Goal: Information Seeking & Learning: Check status

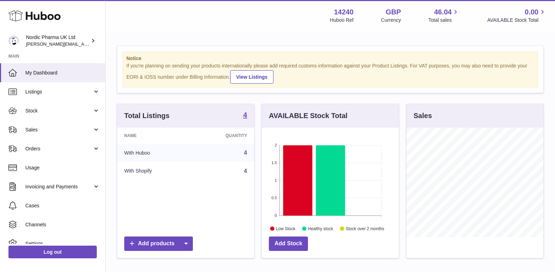
scroll to position [110, 137]
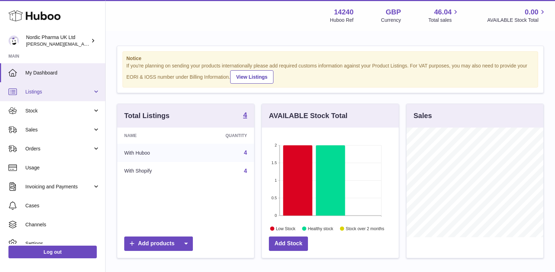
scroll to position [110, 137]
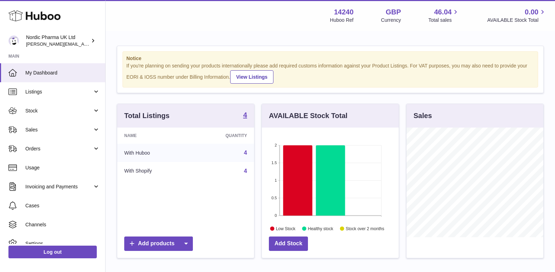
scroll to position [110, 137]
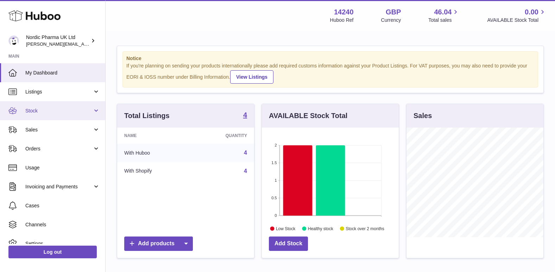
click at [45, 111] on span "Stock" at bounding box center [58, 111] width 67 height 7
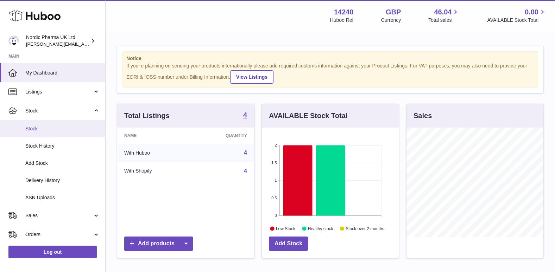
click at [37, 127] on span "Stock" at bounding box center [62, 129] width 75 height 7
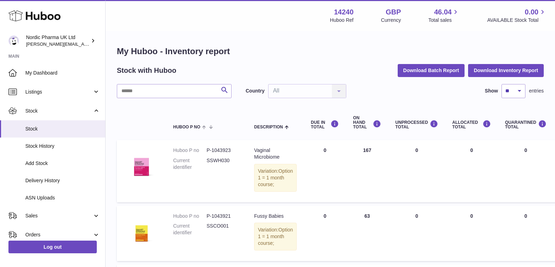
click at [337, 198] on td "DUE IN Total 0" at bounding box center [325, 171] width 42 height 62
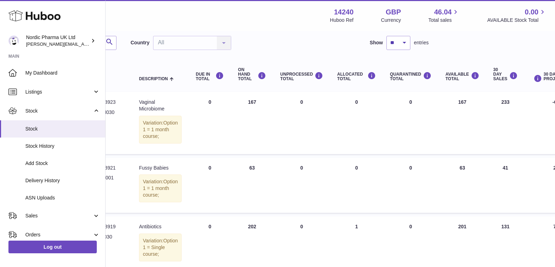
scroll to position [35, 115]
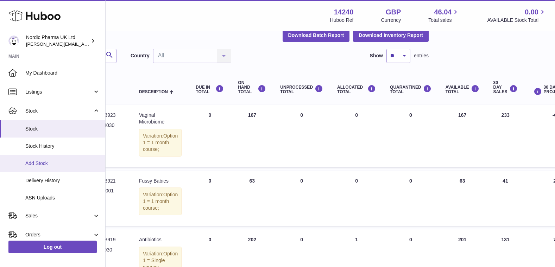
click at [44, 160] on span "Add Stock" at bounding box center [62, 163] width 75 height 7
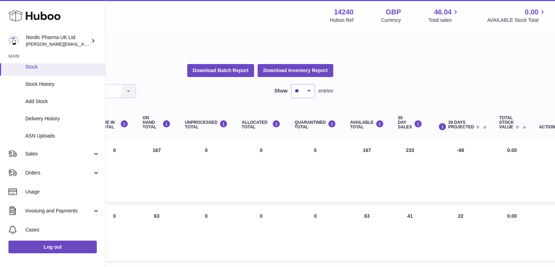
scroll to position [70, 0]
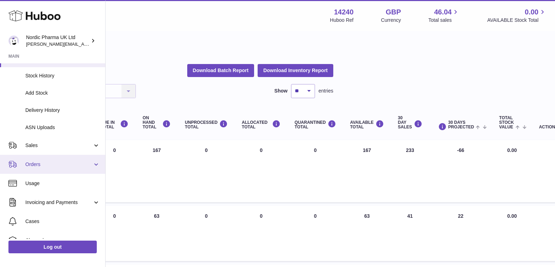
click at [44, 162] on span "Orders" at bounding box center [58, 164] width 67 height 7
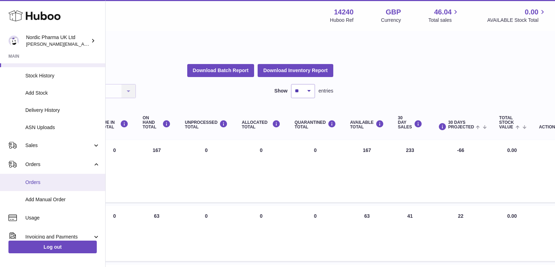
click at [37, 179] on span "Orders" at bounding box center [62, 182] width 75 height 7
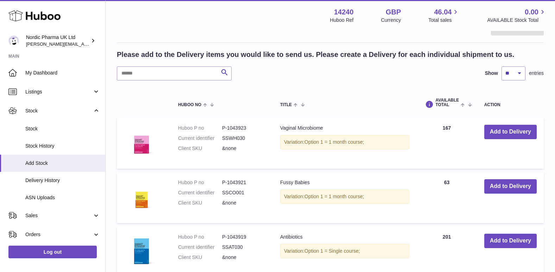
scroll to position [141, 0]
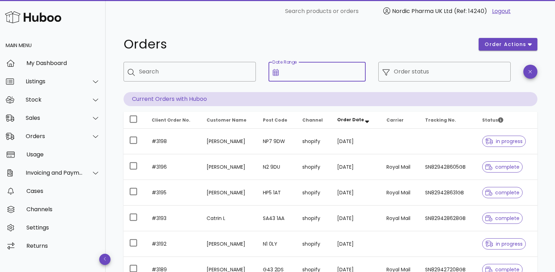
click at [299, 73] on input "Date Range" at bounding box center [322, 71] width 78 height 11
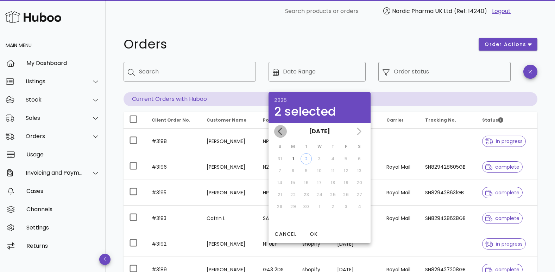
click at [277, 132] on icon "Previous month" at bounding box center [280, 131] width 8 height 8
click at [305, 156] on div "1" at bounding box center [305, 159] width 11 height 6
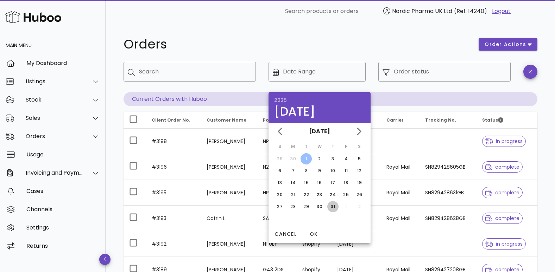
click at [332, 206] on div "31" at bounding box center [332, 207] width 11 height 6
type input "**********"
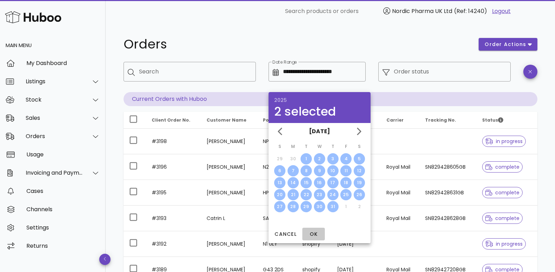
click at [312, 236] on span "OK" at bounding box center [313, 234] width 17 height 7
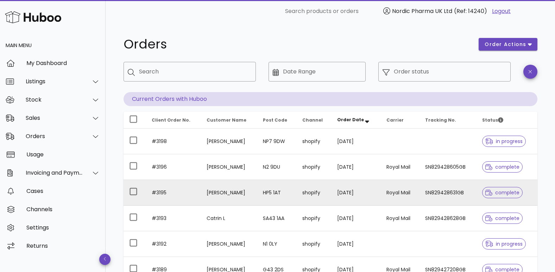
type input "**********"
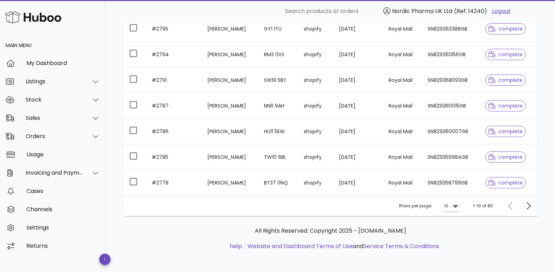
scroll to position [209, 0]
click at [454, 205] on icon at bounding box center [454, 205] width 5 height 3
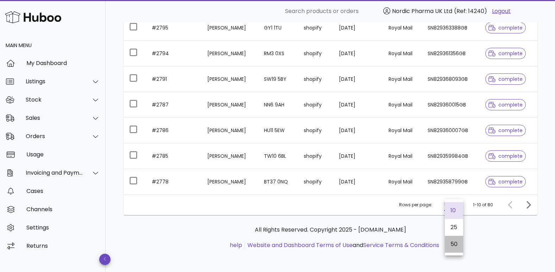
click at [450, 243] on div "50" at bounding box center [453, 244] width 7 height 7
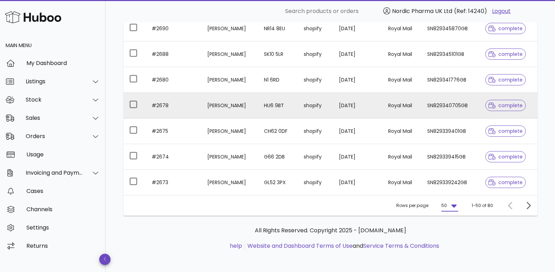
scroll to position [1236, 0]
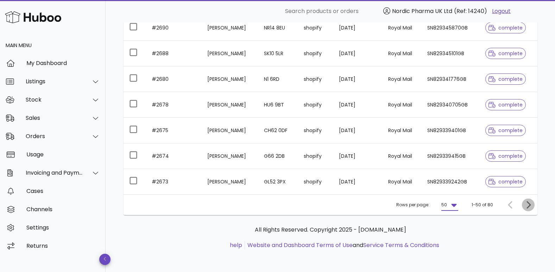
click at [529, 205] on icon "Next page" at bounding box center [528, 204] width 4 height 7
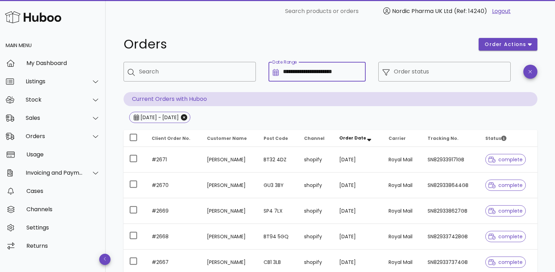
click at [348, 73] on input "**********" at bounding box center [322, 71] width 78 height 11
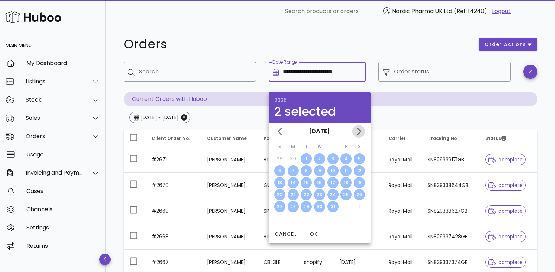
click at [359, 133] on icon "Next month" at bounding box center [359, 131] width 4 height 7
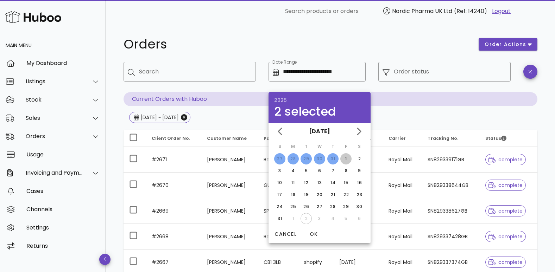
click at [350, 159] on div "1" at bounding box center [345, 159] width 11 height 6
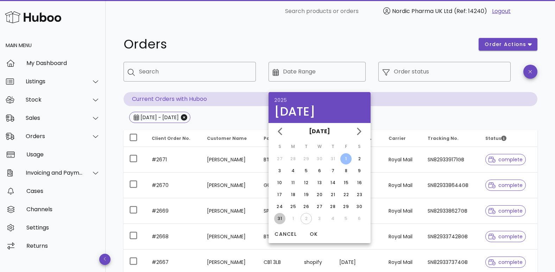
click at [280, 219] on div "31" at bounding box center [279, 219] width 11 height 6
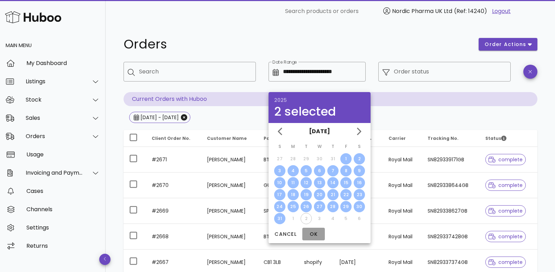
click at [311, 235] on span "OK" at bounding box center [313, 234] width 17 height 7
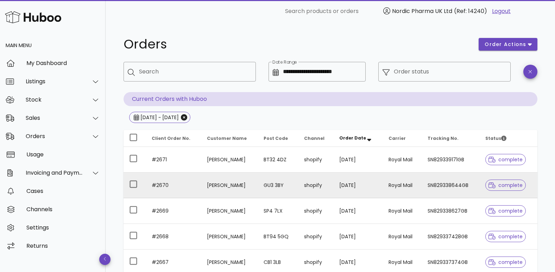
type input "**********"
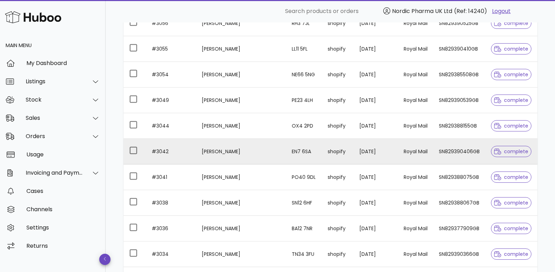
scroll to position [1236, 0]
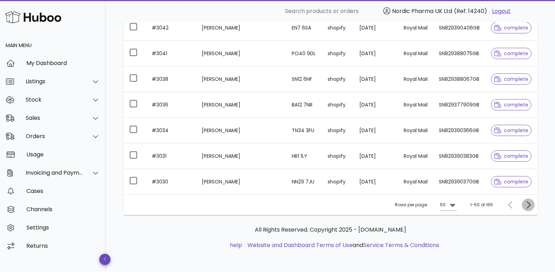
click at [529, 206] on icon "Next page" at bounding box center [528, 204] width 4 height 7
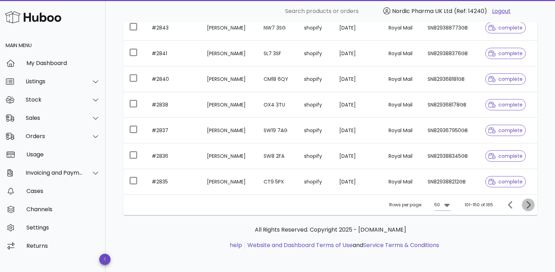
click at [529, 206] on icon "Next page" at bounding box center [528, 204] width 4 height 7
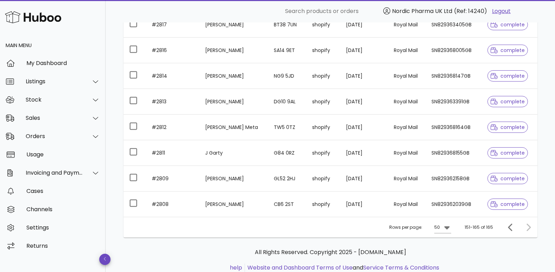
scroll to position [337, 0]
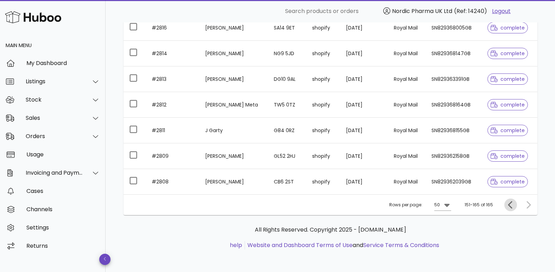
click at [504, 206] on span "Previous page" at bounding box center [510, 205] width 13 height 8
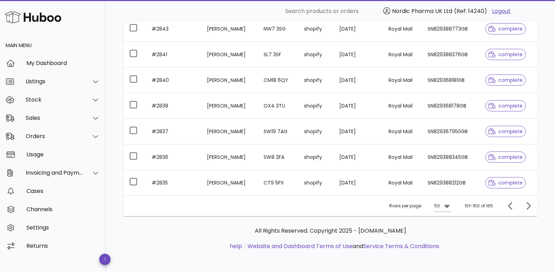
scroll to position [1236, 0]
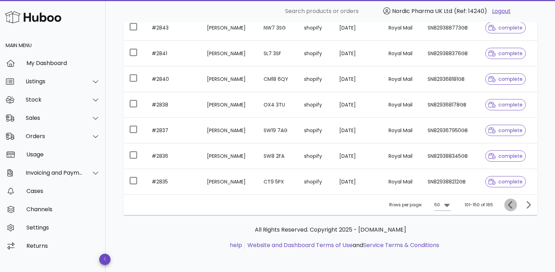
click at [507, 203] on icon "Previous page" at bounding box center [510, 205] width 8 height 8
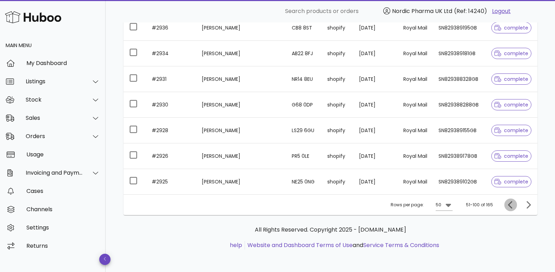
click at [507, 203] on icon "Previous page" at bounding box center [510, 205] width 8 height 8
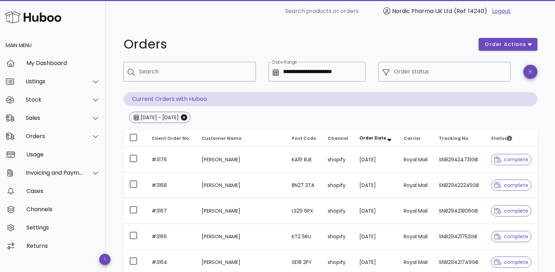
click at [181, 21] on div "​ Search products or orders Nordic Pharma UK Ltd (Ref: 14240) Logout" at bounding box center [330, 11] width 417 height 23
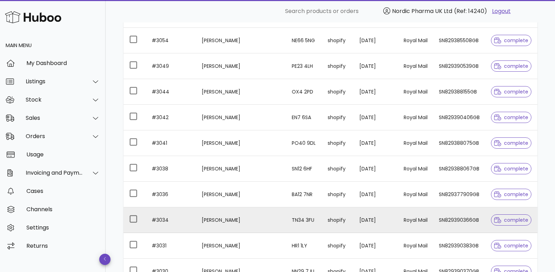
scroll to position [1236, 0]
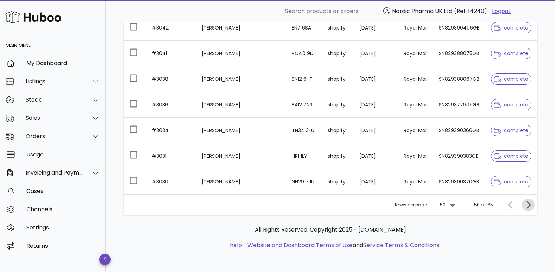
click at [527, 208] on icon "Next page" at bounding box center [528, 204] width 4 height 7
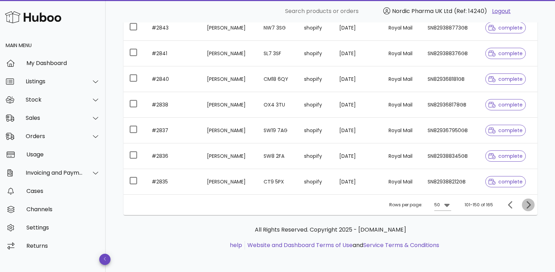
click at [527, 208] on icon "Next page" at bounding box center [528, 204] width 4 height 7
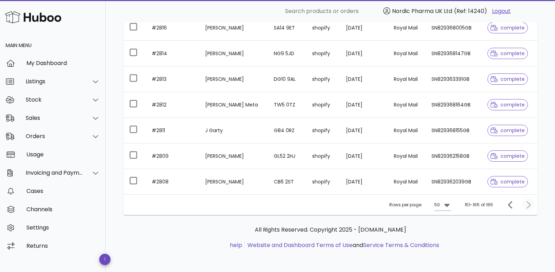
scroll to position [337, 0]
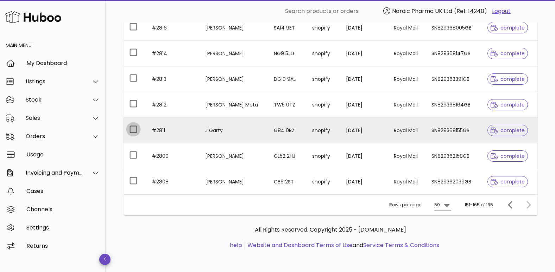
click at [133, 129] on div at bounding box center [133, 129] width 12 height 12
click at [436, 131] on td "SN829368155GB" at bounding box center [454, 131] width 56 height 26
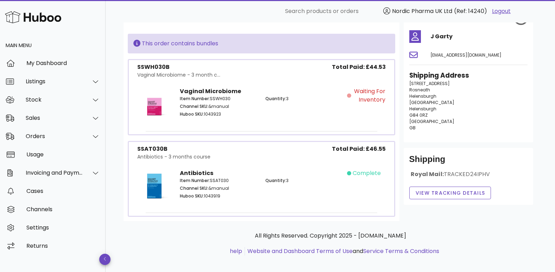
scroll to position [55, 0]
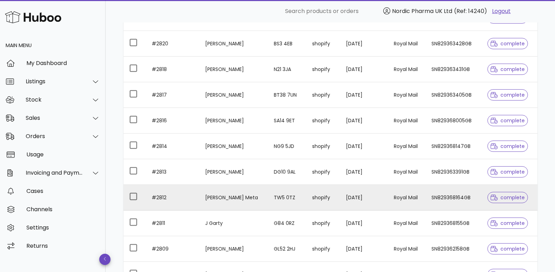
scroll to position [232, 0]
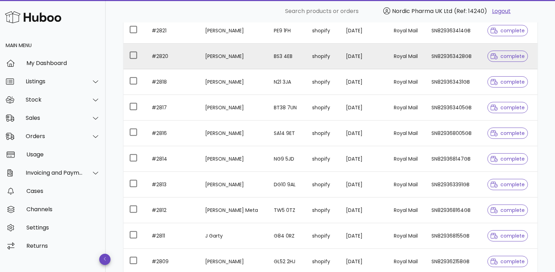
click at [223, 55] on td "[PERSON_NAME]" at bounding box center [233, 57] width 69 height 26
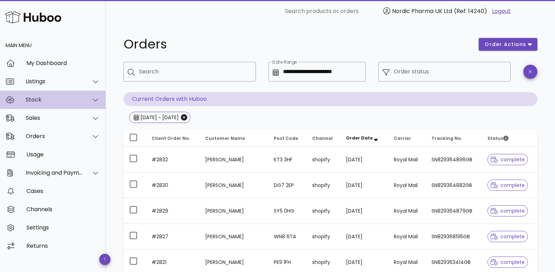
click at [44, 96] on div "Stock" at bounding box center [54, 99] width 57 height 7
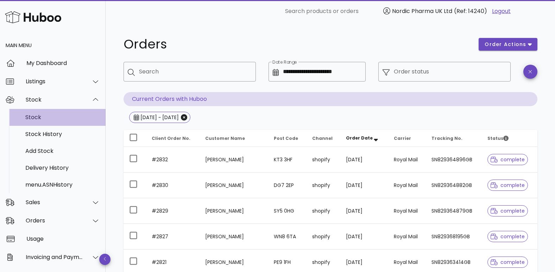
click at [45, 116] on div "Stock" at bounding box center [62, 117] width 75 height 7
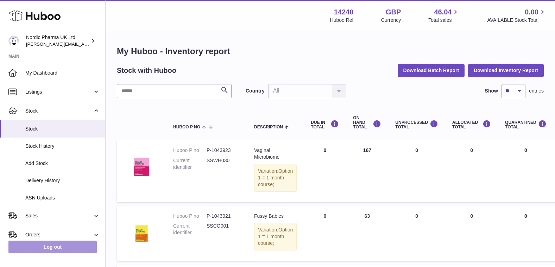
click at [54, 253] on link "Log out" at bounding box center [52, 247] width 88 height 13
